Goal: Task Accomplishment & Management: Use online tool/utility

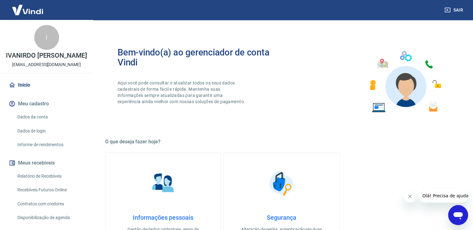
scroll to position [76, 0]
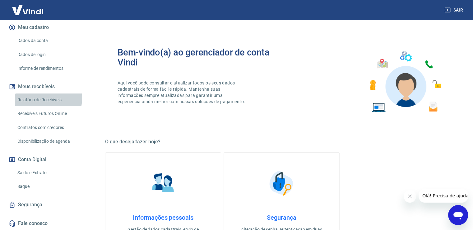
click at [35, 97] on link "Relatório de Recebíveis" at bounding box center [50, 99] width 71 height 13
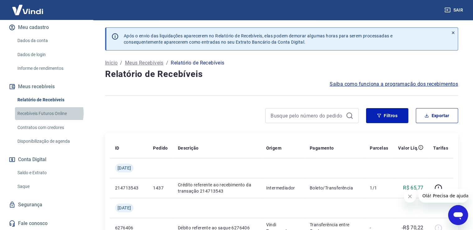
click at [49, 113] on link "Recebíveis Futuros Online" at bounding box center [50, 113] width 71 height 13
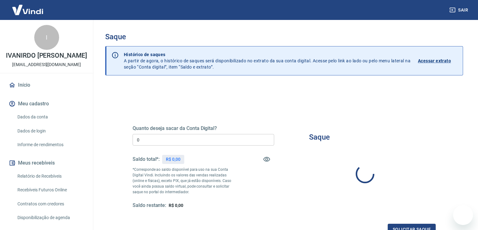
type input "R$ 0,00"
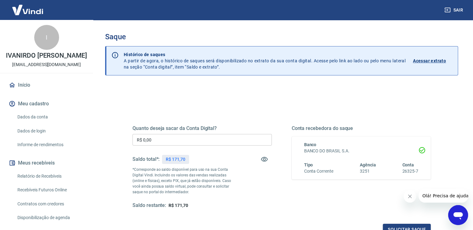
click at [436, 60] on p "Acessar extrato" at bounding box center [429, 61] width 33 height 6
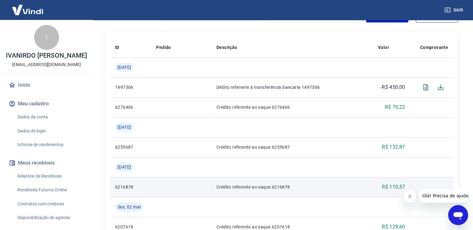
scroll to position [83, 0]
